Goal: Task Accomplishment & Management: Complete application form

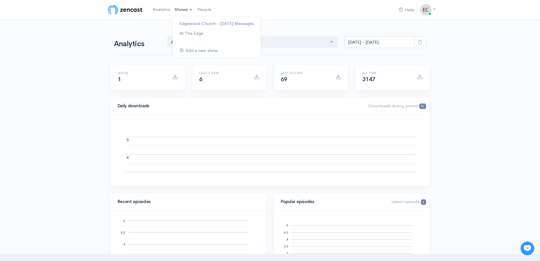
click at [193, 12] on link "Shows" at bounding box center [183, 9] width 23 height 13
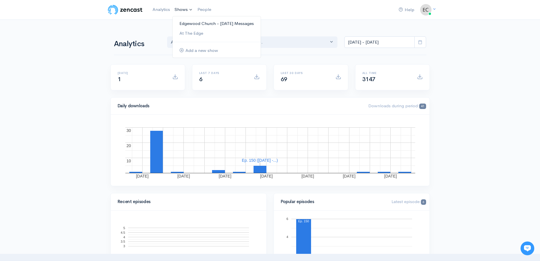
click at [194, 20] on link "Edgewood Church - [DATE] Messages" at bounding box center [217, 24] width 88 height 10
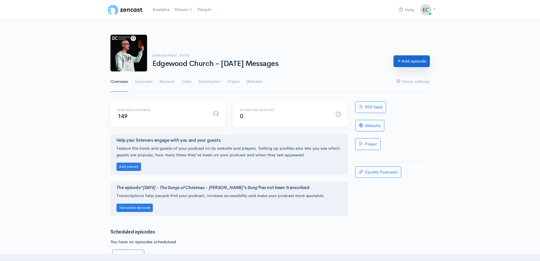
click at [404, 61] on link "Add episode" at bounding box center [412, 61] width 36 height 12
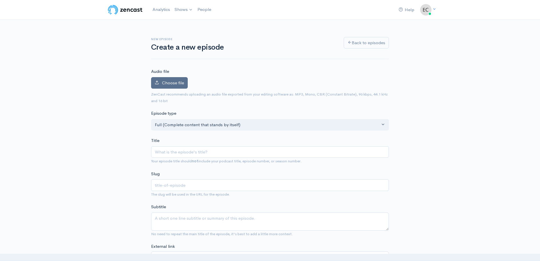
click at [176, 82] on span "Choose file" at bounding box center [173, 82] width 22 height 5
click at [0, 0] on input "Choose file" at bounding box center [0, 0] width 0 height 0
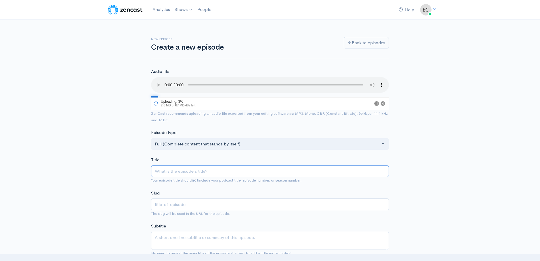
click at [172, 169] on input "Title" at bounding box center [270, 171] width 238 height 12
type input "0"
type input "09"
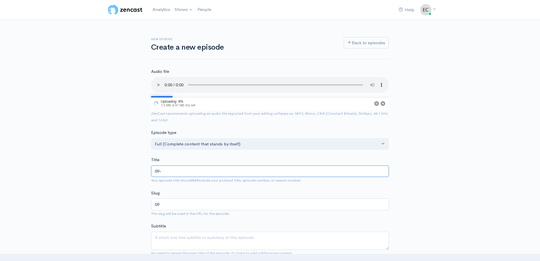
type input "09-2"
type input "09-21"
type input "09-21-2"
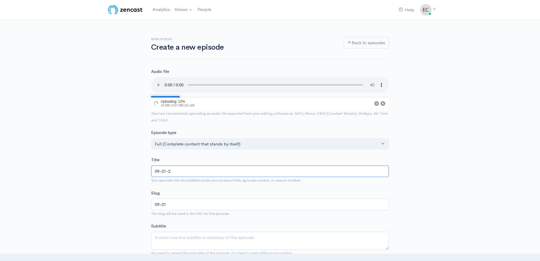
type input "09-21-2"
type input "[DATE]"
type input "[DATE] - T"
type input "[DATE]-t"
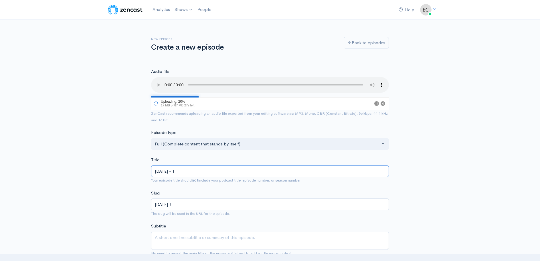
type input "[DATE] - Th"
type input "[DATE]-th"
type input "[DATE] - The"
type input "[DATE]-the"
type input "[DATE] - The R"
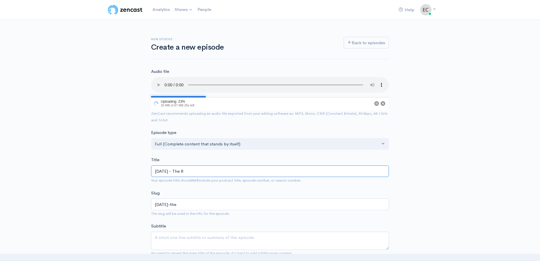
type input "[DATE]-the-r"
type input "[DATE] - The Re"
type input "[DATE]-the-re"
type input "[DATE] - The Ren"
type input "[DATE]-the-ren"
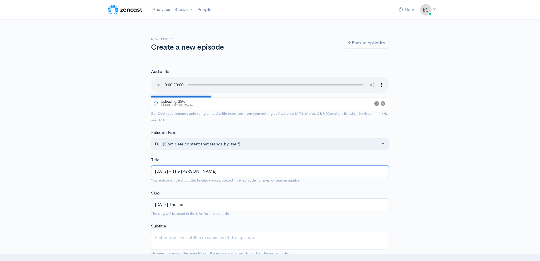
type input "[DATE] - The Renew"
type input "[DATE]-the-renew"
type input "[DATE] - The Renewa"
type input "[DATE]-the-renewa"
type input "[DATE] - The Renewal"
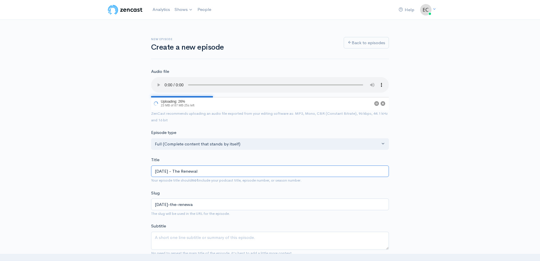
type input "[DATE]-the-renewal"
type input "[DATE] - The Renewal R"
type input "[DATE]-the-renewal-r"
type input "[DATE] - The Renewal Ro"
type input "[DATE]-the-renewal-ro"
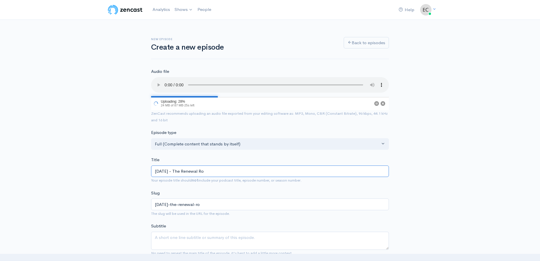
type input "[DATE] - The Renewal Roo"
type input "[DATE]-the-renewal-roo"
type input "[DATE] - The Renewal Room"
type input "[DATE]-the-renewal-room"
type input "[DATE] - The Renewal Room - R"
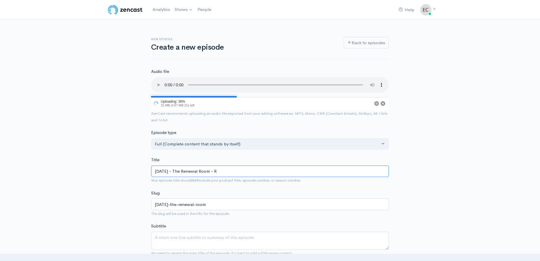
type input "[DATE]-the-renewal-room-r"
type input "[DATE] - The Renewal Room - Re"
type input "[DATE]-the-renewal-room-re"
type input "[DATE] - The Renewal Room - Ren"
type input "[DATE]-the-renewal-room-ren"
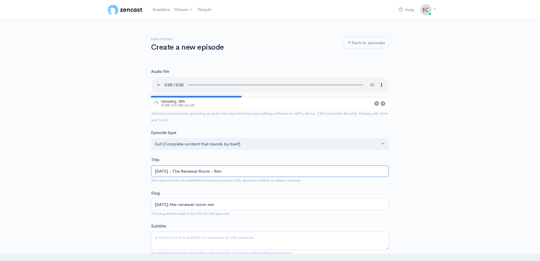
type input "[DATE] - The Renewal Room - [GEOGRAPHIC_DATA]"
type input "[DATE]-the-renewal-room-[GEOGRAPHIC_DATA]"
type input "[DATE] - The Renewal Room - Renov"
type input "[DATE]-the-renewal-room-renov"
type input "[DATE] - The Renewal Room - [MEDICAL_DATA]"
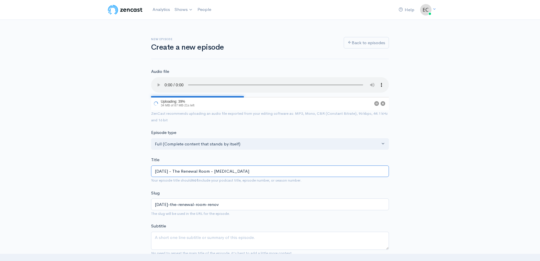
type input "[DATE]-the-renewal-room-[MEDICAL_DATA]"
type input "[DATE] - The Renewal Room - Renovat"
type input "[DATE]-the-renewal-room-renovat"
type input "[DATE] - The Renewal Room - Renovati"
type input "[DATE]-the-renewal-room-renovati"
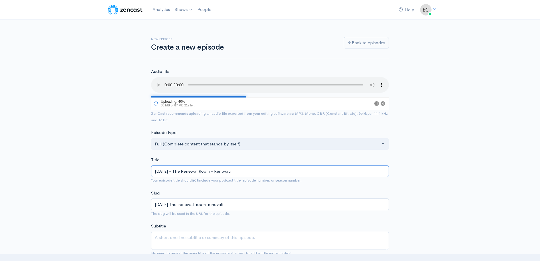
type input "[DATE] - The Renewal Room - Renovatin"
type input "[DATE]-the-renewal-room-renovatin"
type input "[DATE] - The Renewal Room - Renovating"
type input "[DATE]-the-renewal-room-renovating"
type input "[DATE] - The Renewal Room - Renovating T"
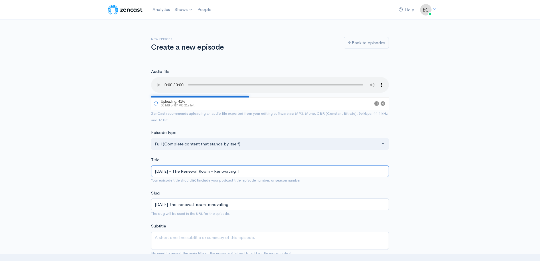
type input "[DATE]-the-renewal-room-renovating-t"
type input "[DATE] - The Renewal Room - Renovating Th"
type input "[DATE]-the-renewal-room-renovating-th"
type input "[DATE] - The Renewal Room - Renovating The"
type input "[DATE]-the-renewal-room-renovating-the"
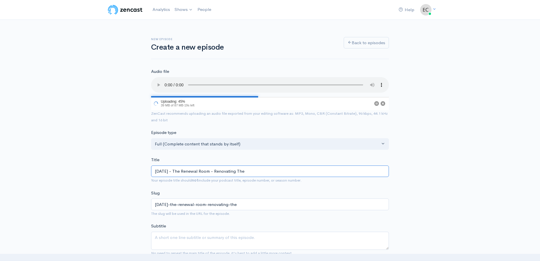
type input "[DATE] - The Renewal Room - Renovating The M"
type input "[DATE]-the-renewal-room-renovating-the-m"
type input "[DATE] - The Renewal Room - Renovating The Mi"
type input "[DATE]-the-renewal-room-renovating-the-mi"
type input "[DATE] - The Renewal Room - Renovating The Min"
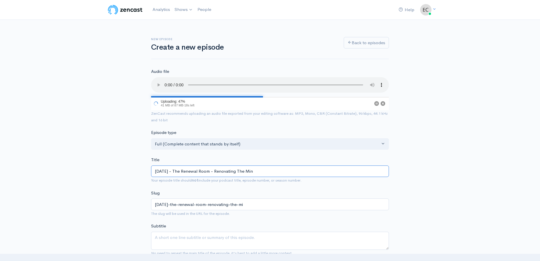
type input "[DATE]-the-renewal-room-renovating-the-min"
type input "[DATE] - The Renewal Room - Renovating The Mind"
type input "[DATE]-the-renewal-room-renovating-the-mind"
type input "[DATE] - The Renewal Room - Renovating The Mind - P"
type input "[DATE]-the-renewal-room-renovating-the-mind-p"
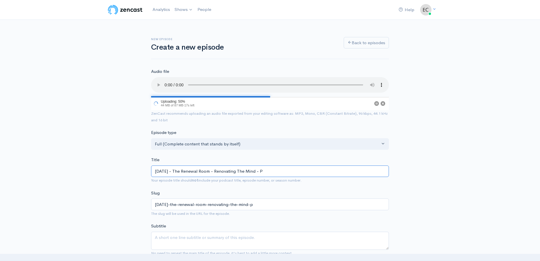
type input "[DATE] - The Renewal Room - Renovating The Mind - Pa"
type input "[DATE]-the-renewal-room-renovating-the-mind-pa"
type input "[DATE] - The Renewal Room - Renovating The Mind - Past"
type input "[DATE]-the-renewal-room-renovating-the-mind-past"
type input "[DATE] - The Renewal Room - Renovating The Mind - Pasto"
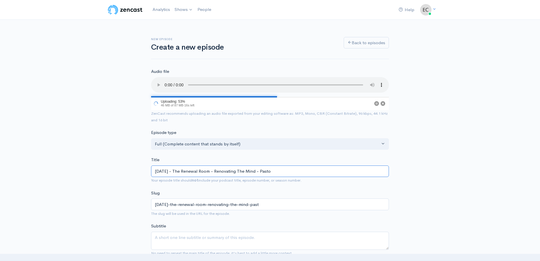
type input "[DATE]-the-renewal-room-renovating-the-mind-pasto"
type input "[DATE] - The Renewal Room - Renovating The Mind - Pastor"
type input "[DATE]-the-renewal-room-renovating-the-mind-[DEMOGRAPHIC_DATA]"
type input "[DATE] - The Renewal Room - Renovating The Mind - [DEMOGRAPHIC_DATA] M"
type input "[DATE]-the-renewal-room-renovating-the-mind-pastor-m"
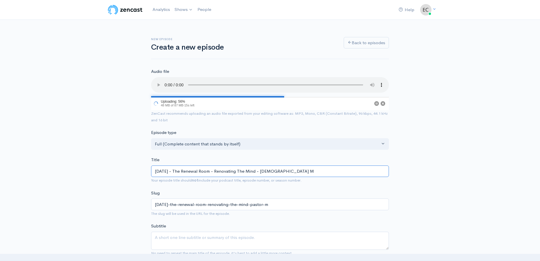
type input "[DATE] - The Renewal Room - Renovating The Mind - Pastor [PERSON_NAME]"
type input "[DATE]-the-renewal-room-renovating-the-mind-pastor-mi"
type input "[DATE] - The Renewal Room - Renovating The Mind - Pastor [PERSON_NAME]"
type input "[DATE]-the-renewal-room-renovating-the-mind-pastor-mik"
type input "[DATE] - The Renewal Room - Renovating The Mind - [PERSON_NAME]"
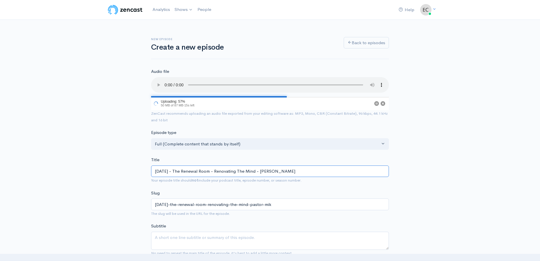
type input "[DATE]-the-renewal-room-renovating-the-mind-pastor-[PERSON_NAME]"
type input "[DATE] - The Renewal Room - Renovating The Mind - [PERSON_NAME]"
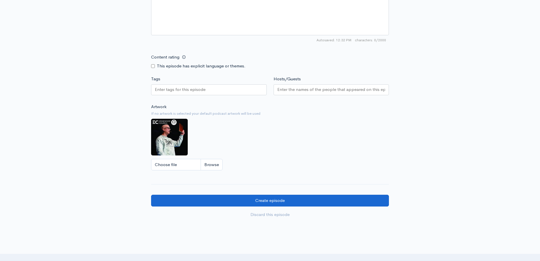
scroll to position [463, 0]
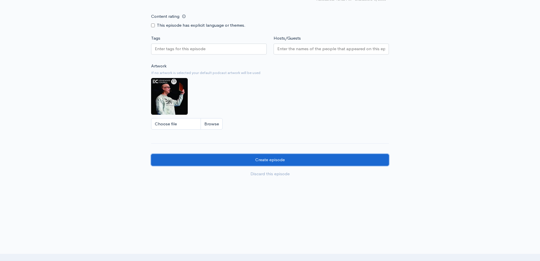
click at [280, 160] on input "Create episode" at bounding box center [270, 160] width 238 height 12
